Goal: Participate in discussion

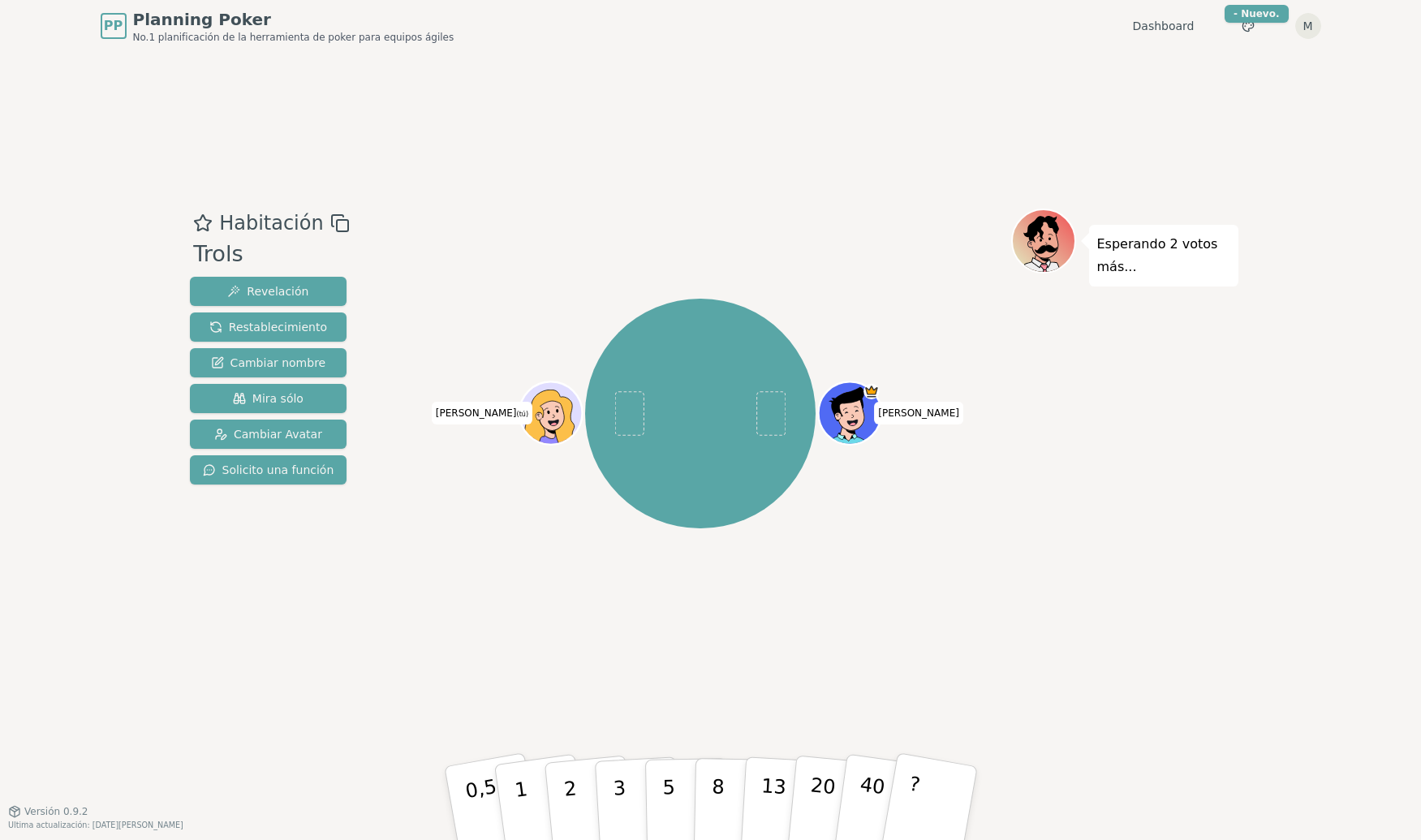
click at [487, 276] on div "[PERSON_NAME] (tú)" at bounding box center [700, 414] width 621 height 353
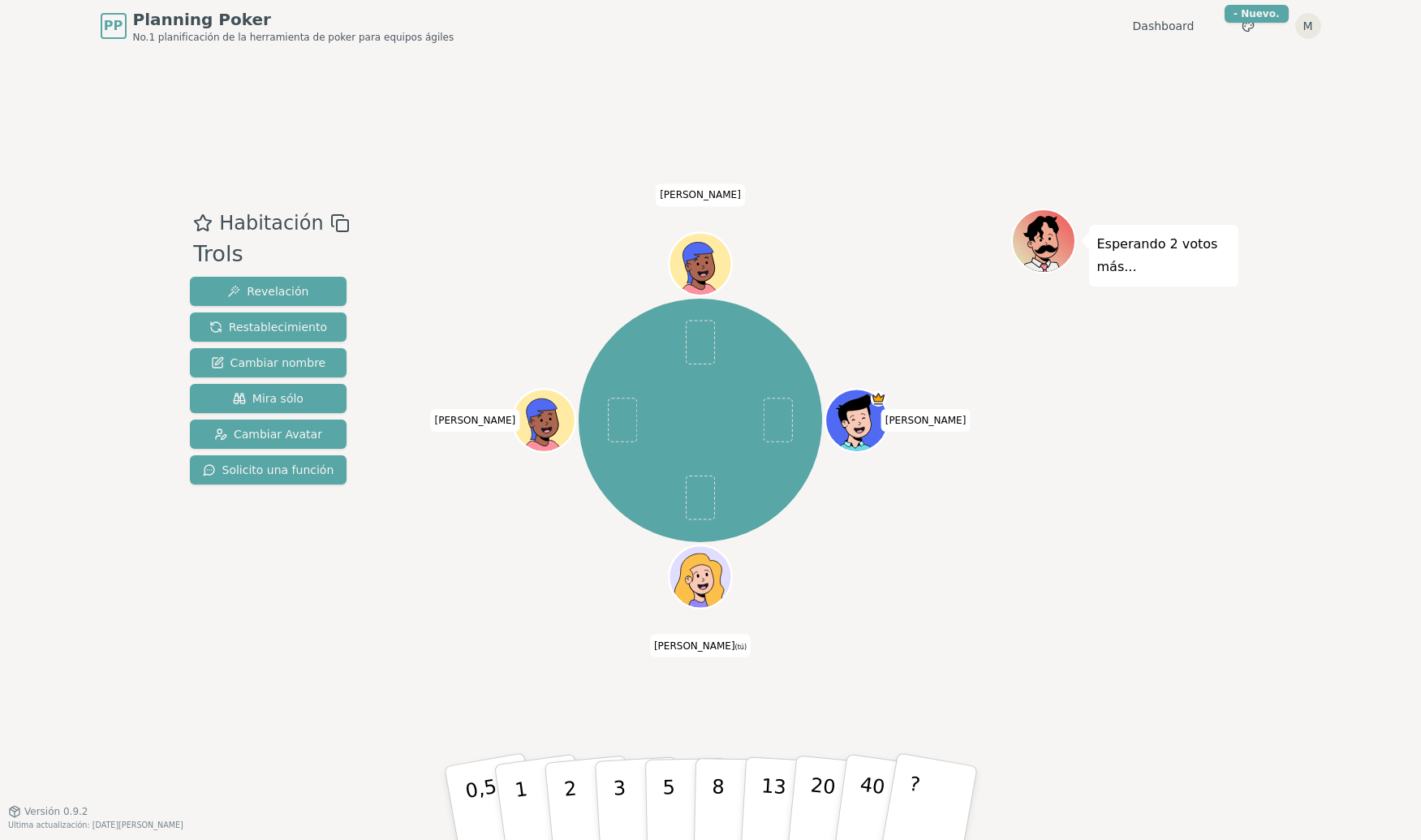
click at [813, 84] on div "Habitación Trols Revelación Restablecimiento Cambiar nombre Mira sólo Cambiar A…" at bounding box center [711, 432] width 1055 height 759
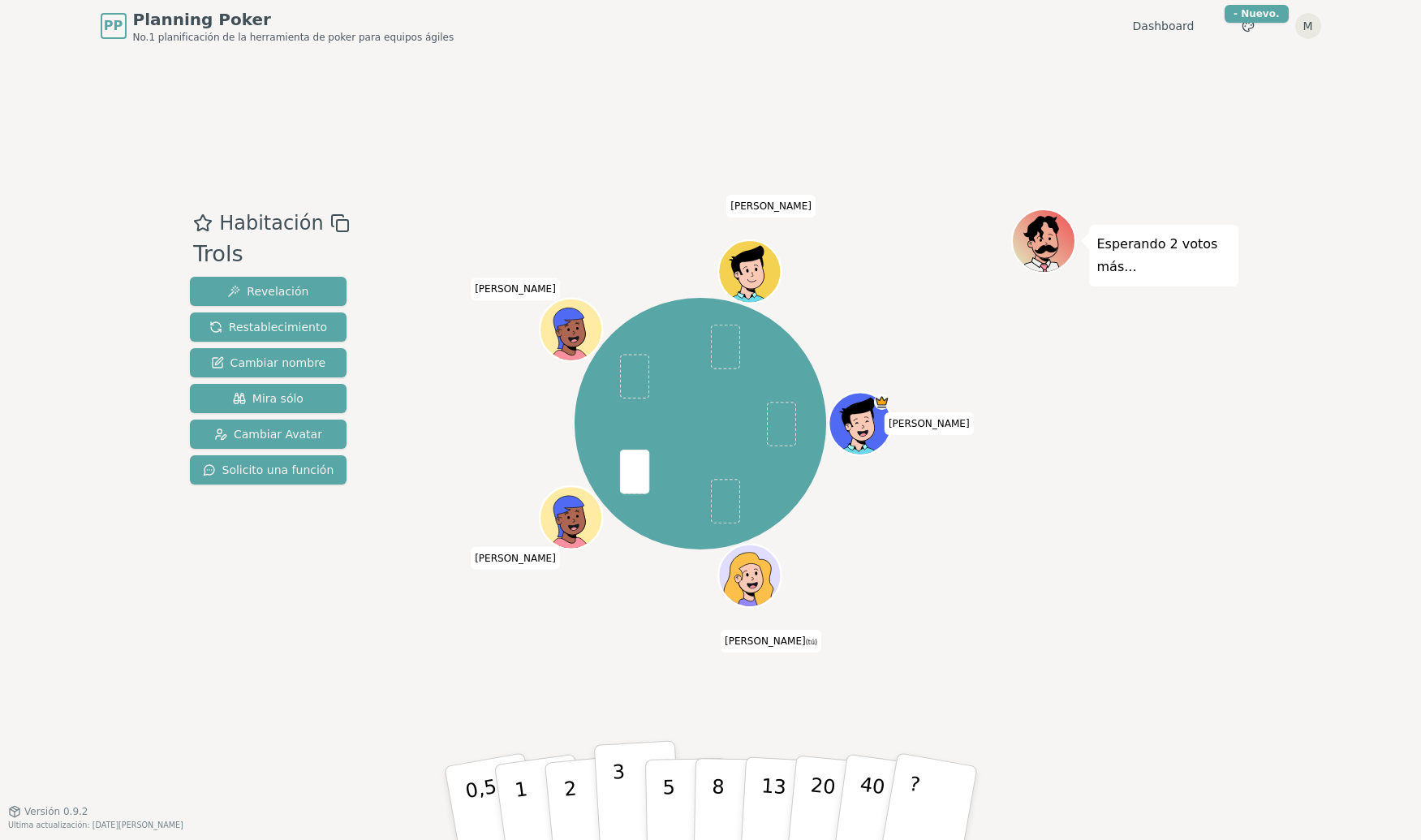
click at [622, 823] on p "3" at bounding box center [620, 805] width 18 height 88
click at [720, 501] on span at bounding box center [726, 501] width 29 height 45
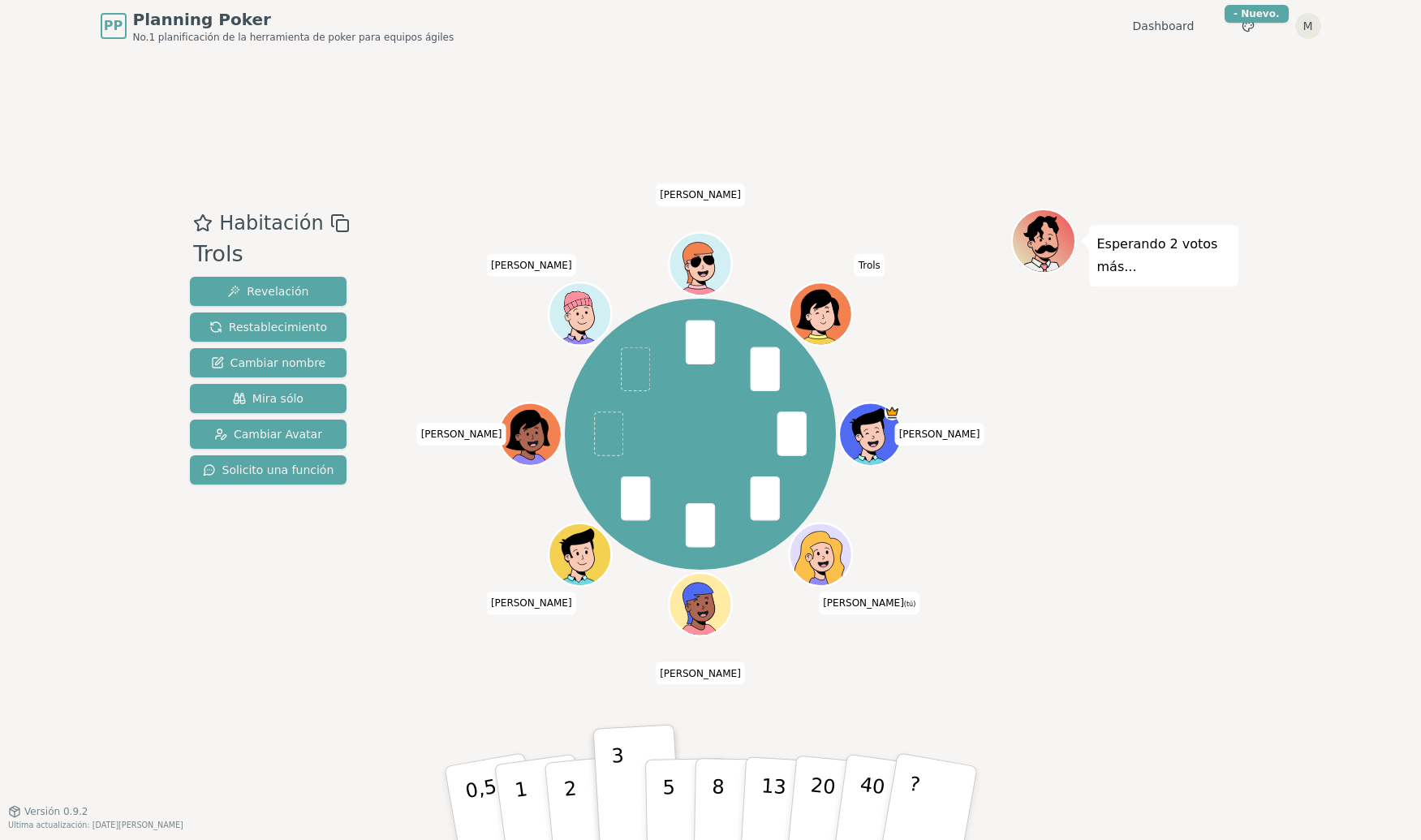
click at [483, 155] on div "Habitación Trols Revelación Restablecimiento Cambiar nombre Mira sólo Cambiar A…" at bounding box center [711, 432] width 1055 height 759
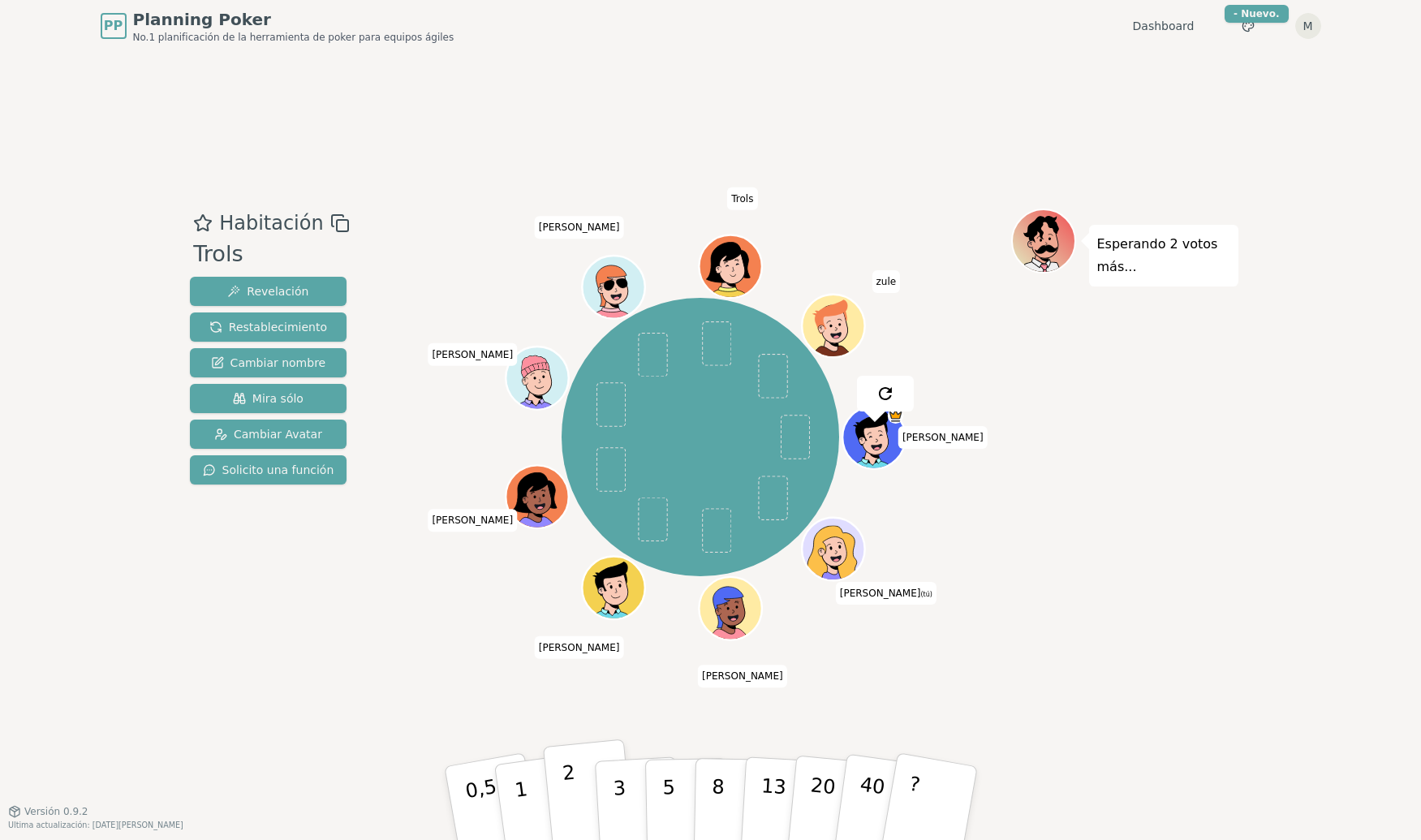
click at [583, 785] on button "2" at bounding box center [588, 804] width 92 height 129
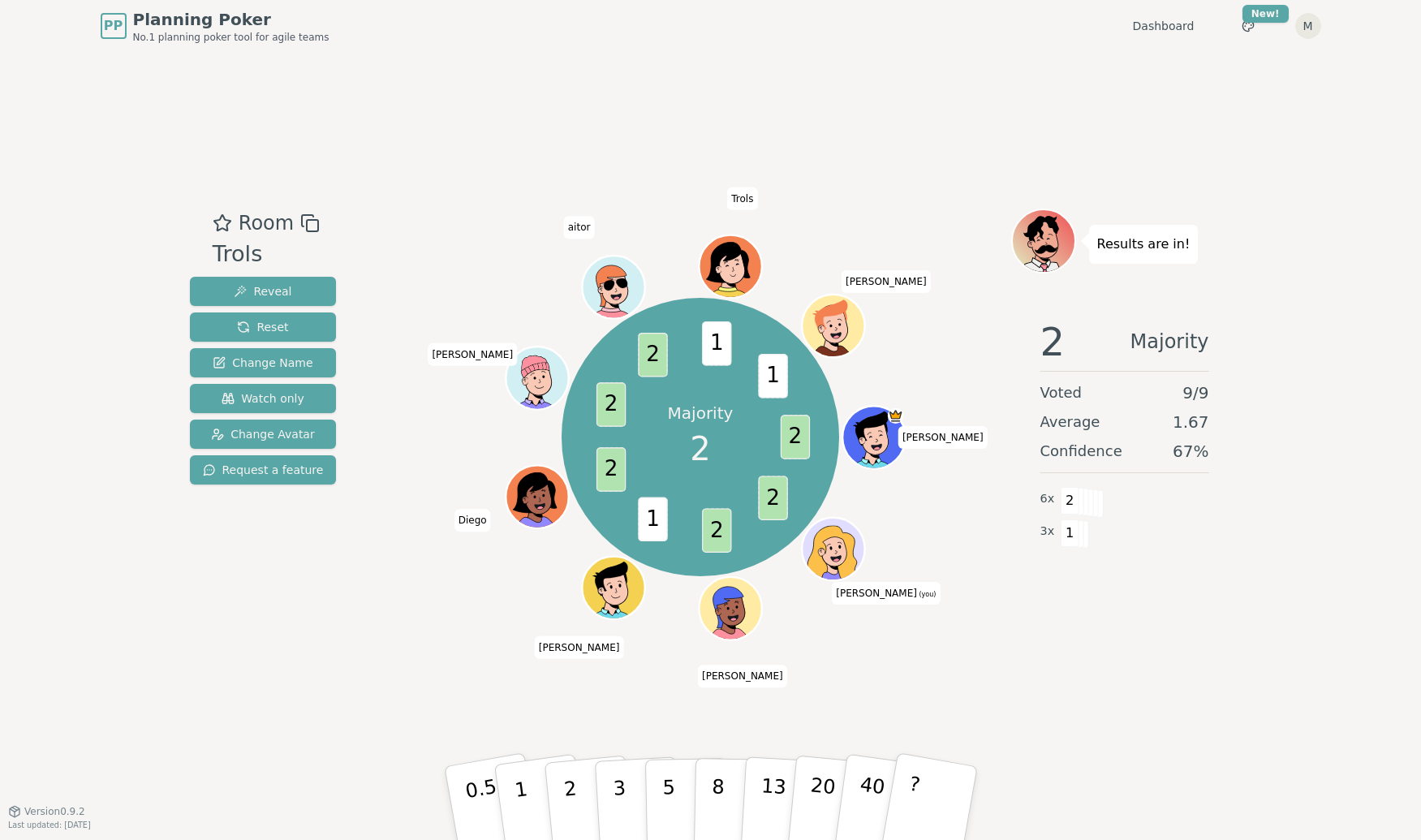
click at [499, 75] on div "Room Trols Reveal Reset Change Name Watch only Change Avatar Request a feature …" at bounding box center [711, 432] width 1055 height 759
